Goal: Connect with others: Connect with others

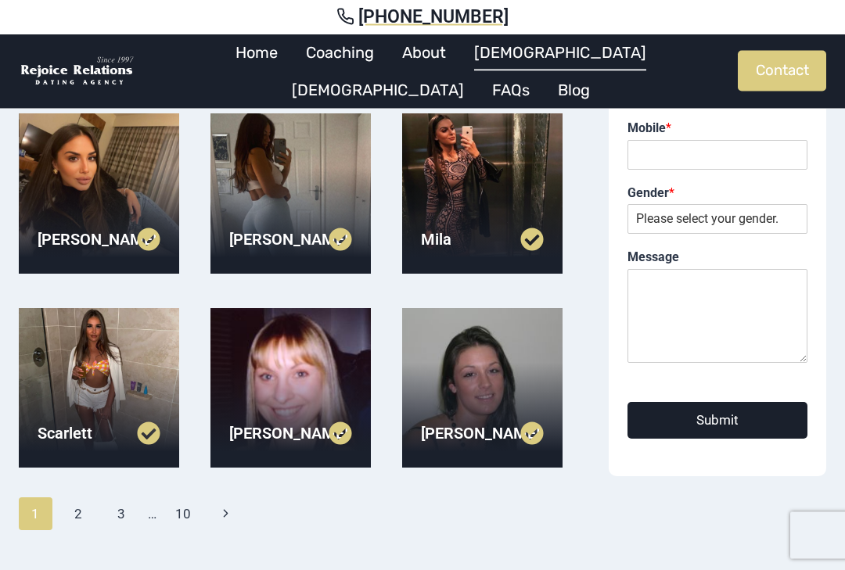
scroll to position [314, 0]
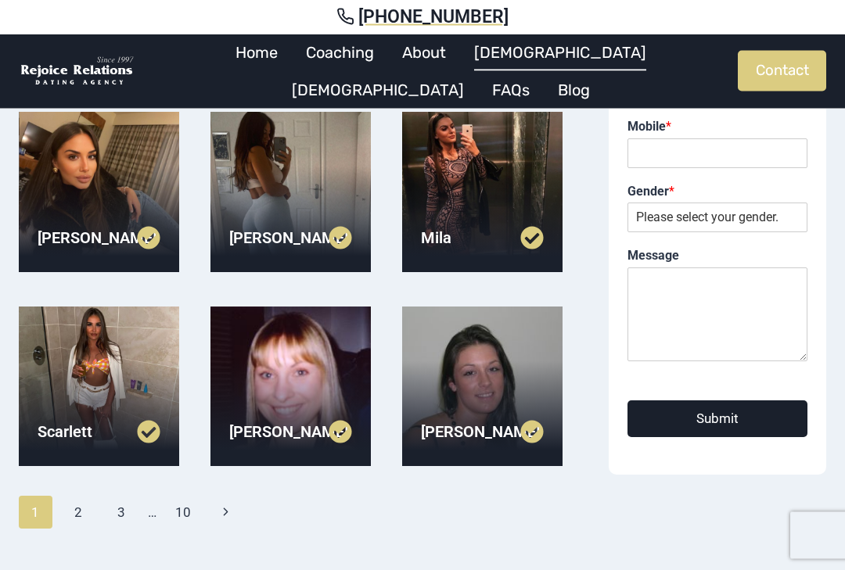
click at [302, 192] on div at bounding box center [290, 193] width 160 height 160
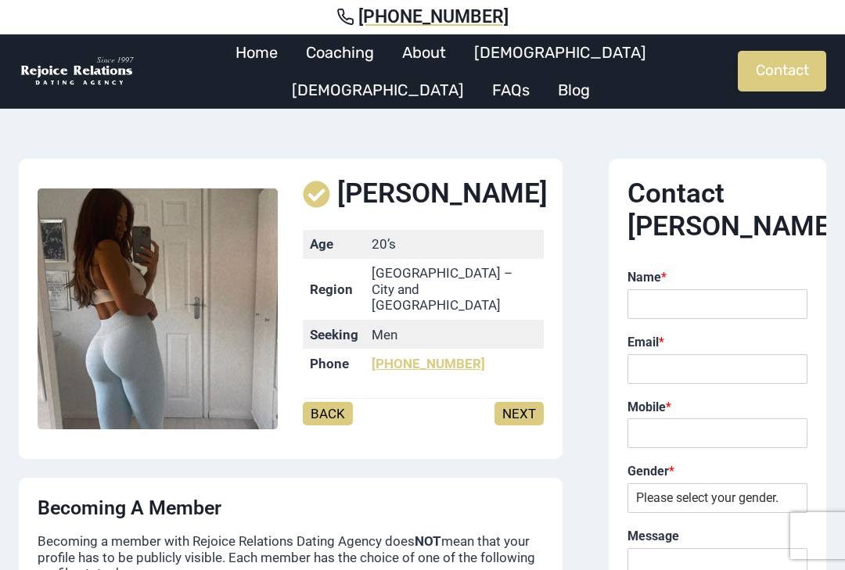
click at [535, 402] on link "NEXT" at bounding box center [518, 413] width 49 height 23
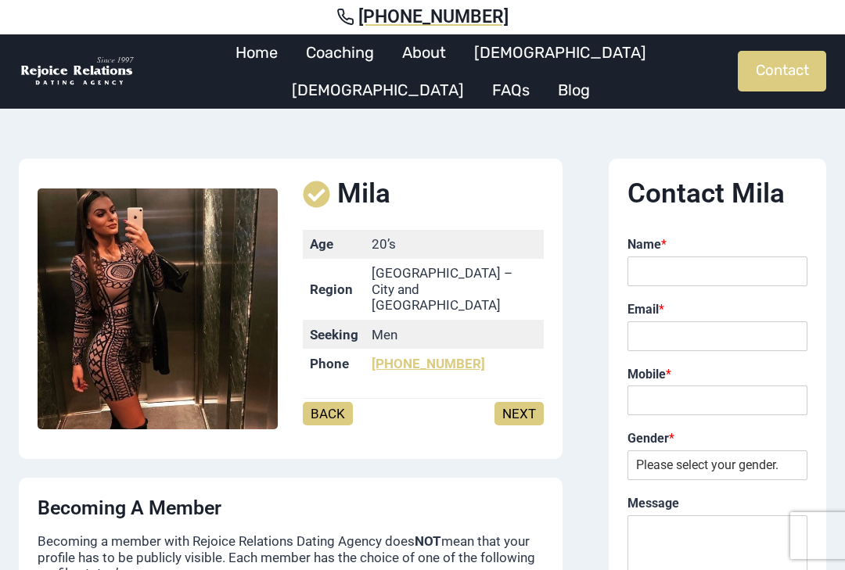
click at [332, 402] on link "BACK" at bounding box center [328, 413] width 50 height 23
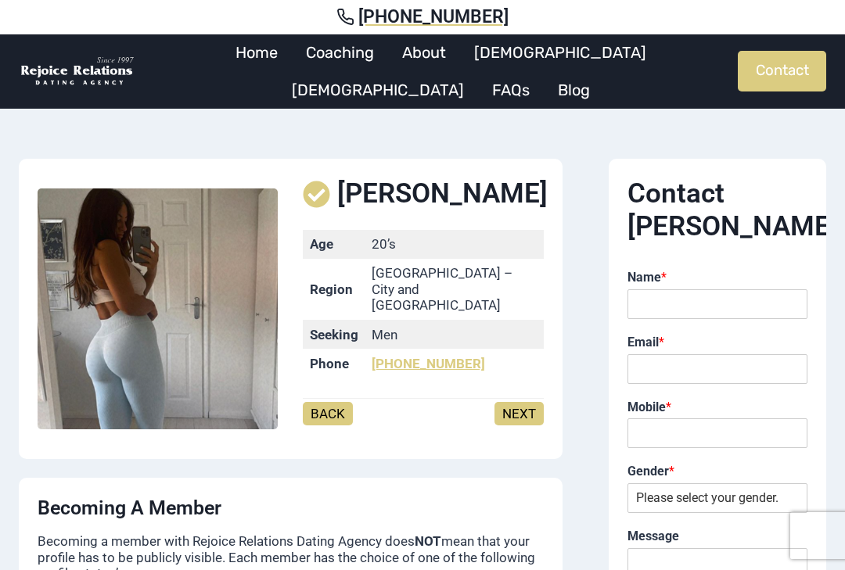
click at [538, 402] on link "NEXT" at bounding box center [518, 413] width 49 height 23
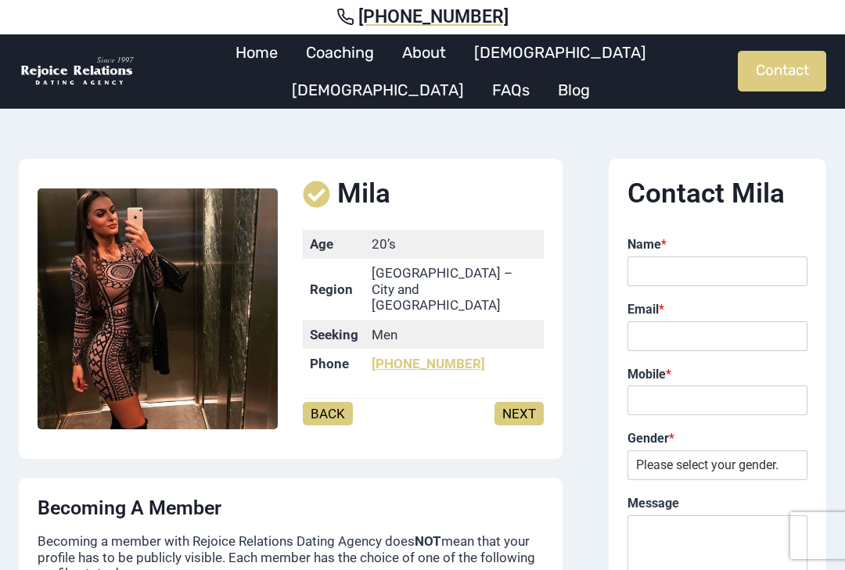
click at [527, 406] on link "NEXT" at bounding box center [518, 413] width 49 height 23
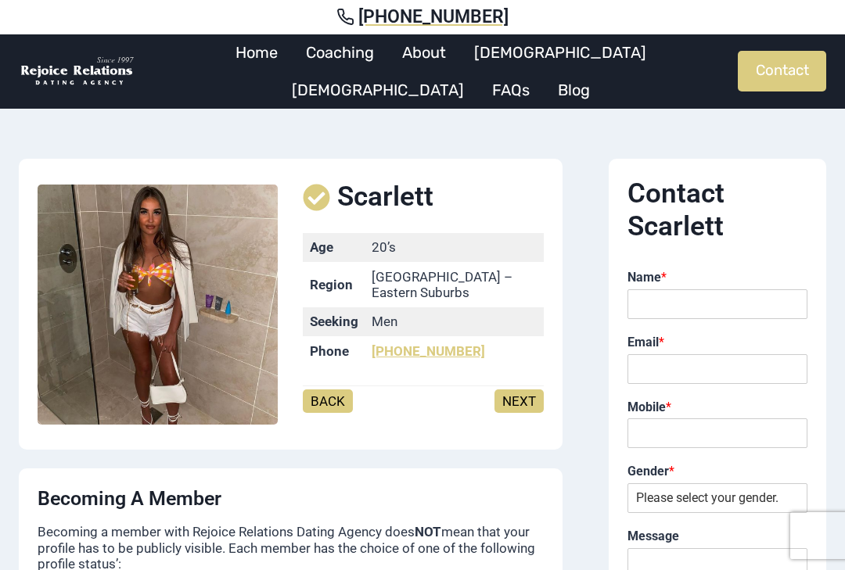
click at [227, 312] on img at bounding box center [158, 305] width 240 height 240
click at [719, 296] on input "Name *" at bounding box center [717, 304] width 180 height 30
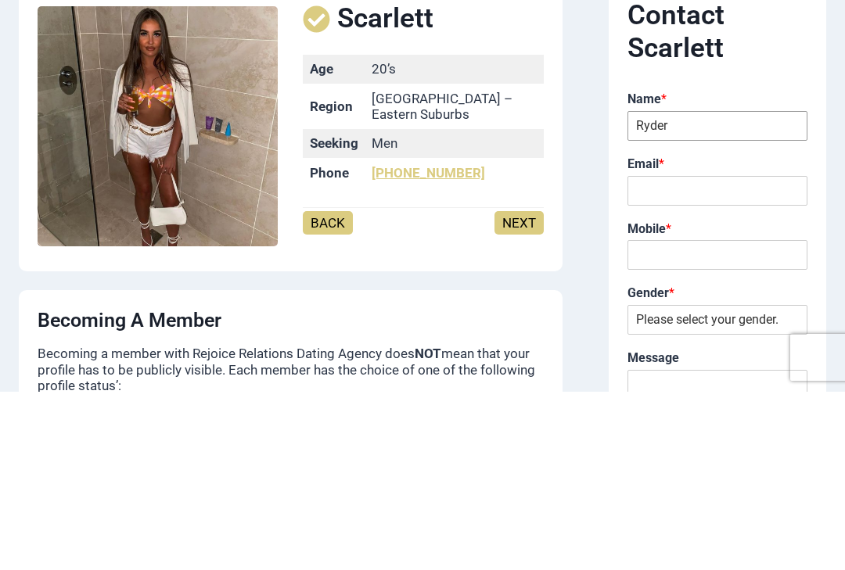
type input "Ryder"
click at [704, 354] on input "Email *" at bounding box center [717, 369] width 180 height 30
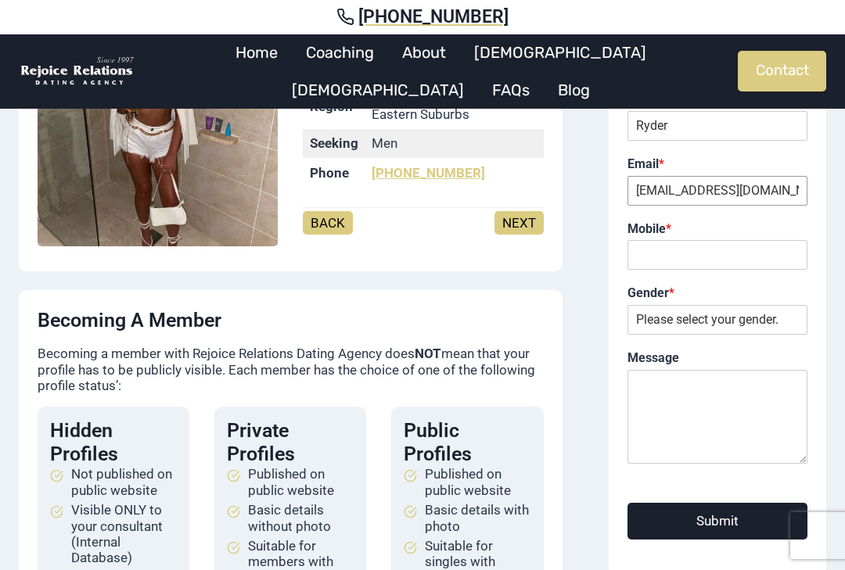
type input "ryder.aisbett@gmail.com"
click at [734, 243] on input "Mobile *" at bounding box center [717, 255] width 180 height 30
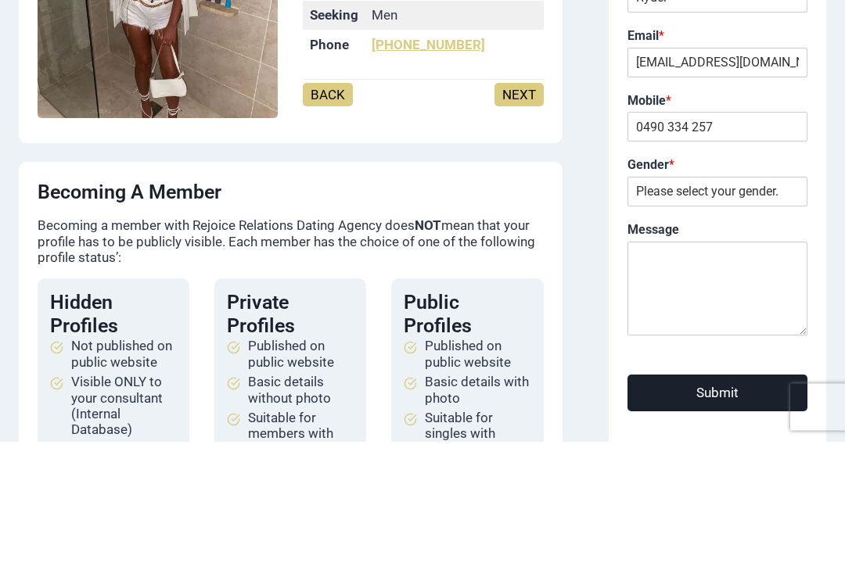
scroll to position [307, 0]
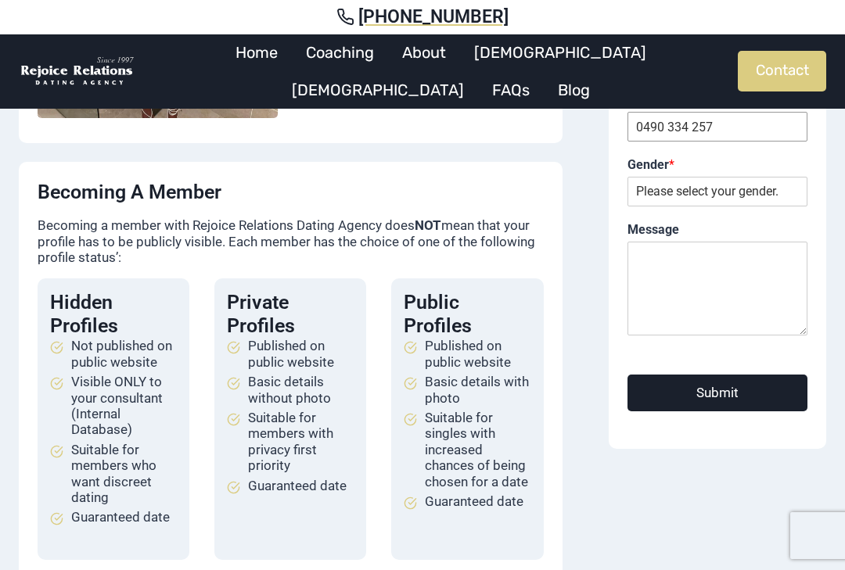
type input "0490 334 257"
click at [785, 189] on select "Please select your gender. Male Female" at bounding box center [717, 192] width 180 height 30
select select "[DEMOGRAPHIC_DATA]"
click at [766, 273] on textarea "Message" at bounding box center [717, 289] width 180 height 94
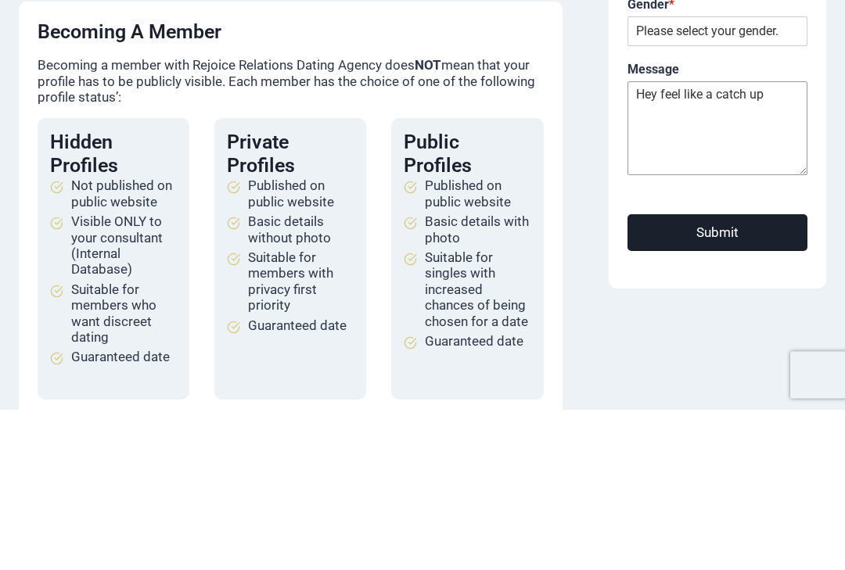
type textarea "Hey feel like a catch up"
click at [738, 375] on button "Submit" at bounding box center [717, 393] width 180 height 37
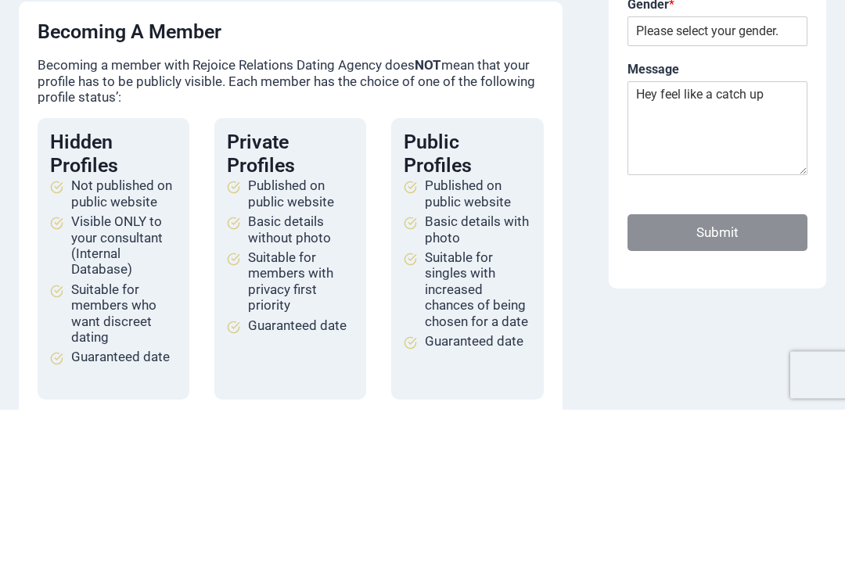
scroll to position [467, 0]
